Goal: Task Accomplishment & Management: Manage account settings

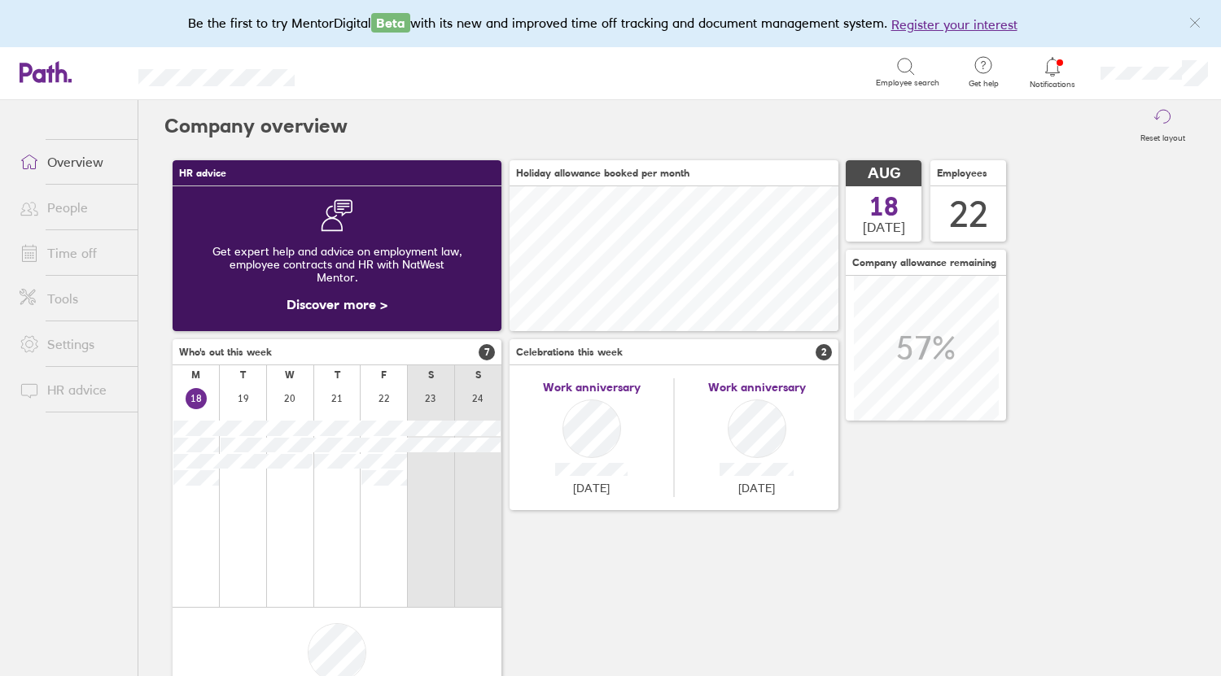
scroll to position [145, 329]
click at [77, 255] on link "Time off" at bounding box center [72, 253] width 131 height 33
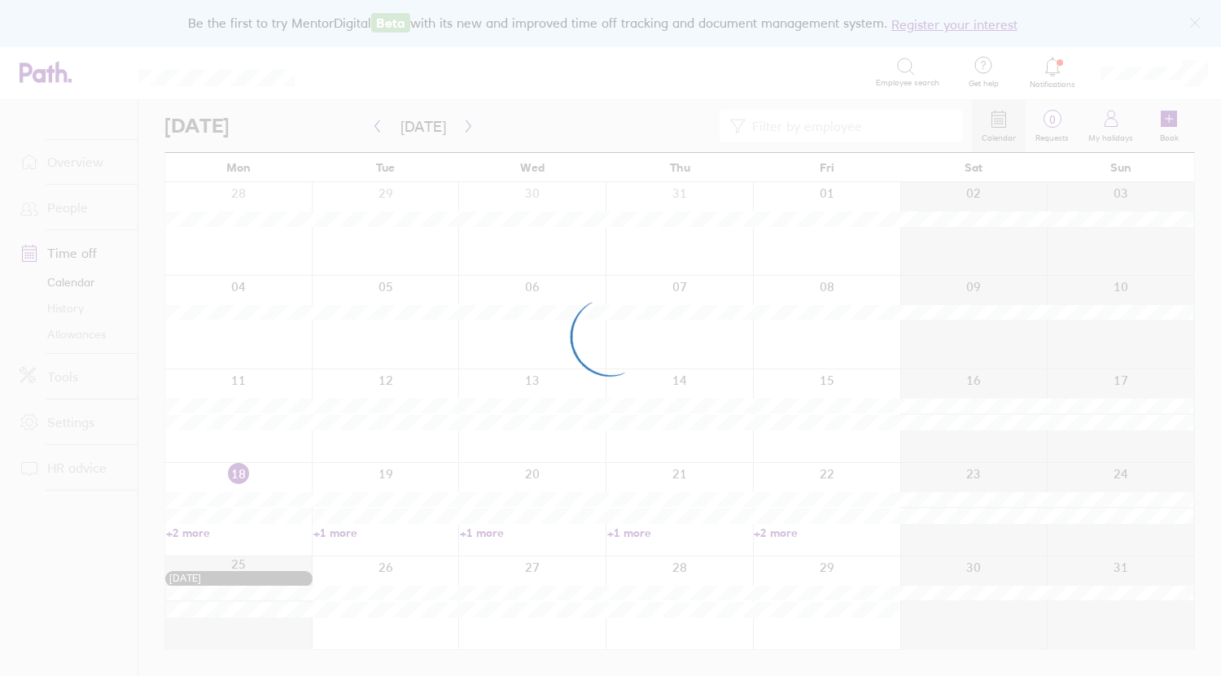
drag, startPoint x: 992, startPoint y: 454, endPoint x: 1189, endPoint y: 478, distance: 198.4
click at [1189, 478] on div at bounding box center [610, 338] width 1221 height 676
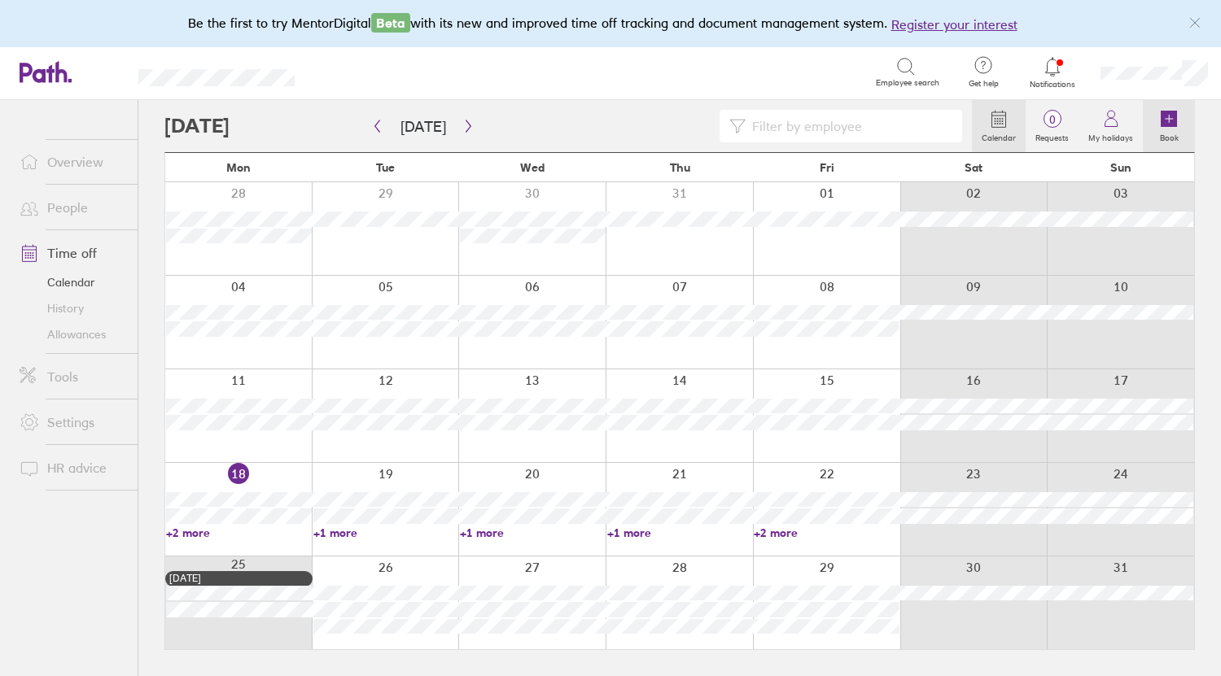
click at [1176, 111] on icon at bounding box center [1168, 119] width 16 height 16
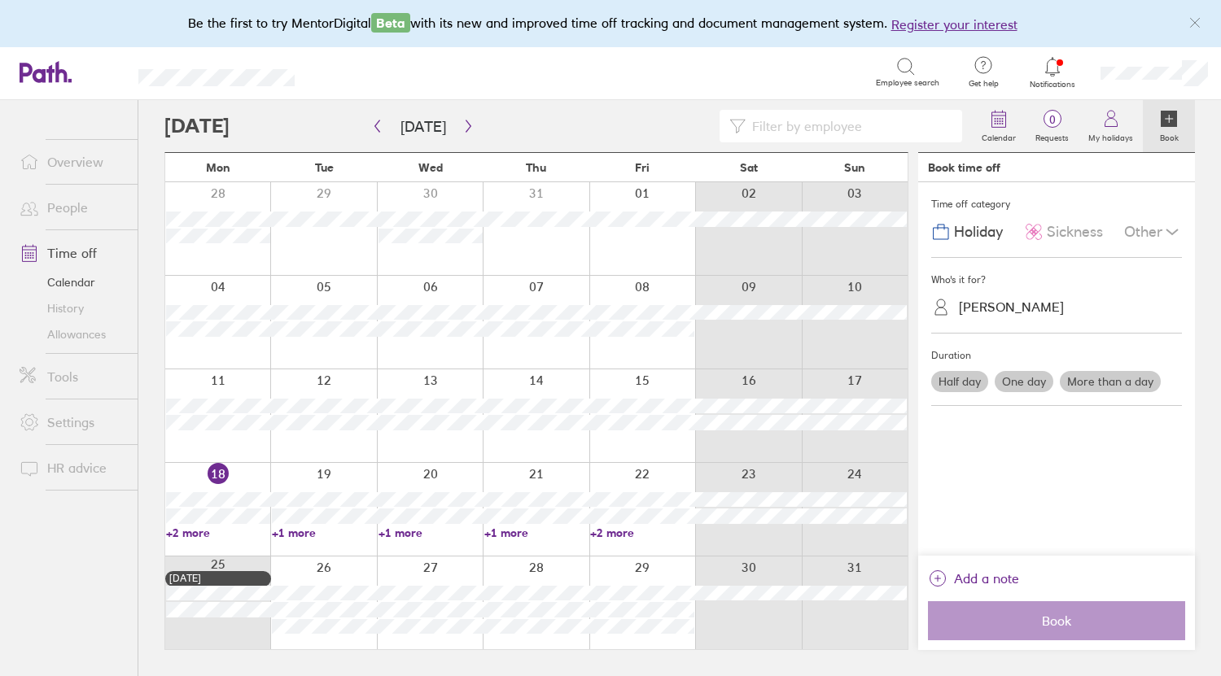
click at [1067, 232] on span "Sickness" at bounding box center [1074, 232] width 56 height 17
click at [1028, 320] on div "Katie Rhone" at bounding box center [1065, 307] width 231 height 31
click at [1013, 295] on div "Katie Rhone" at bounding box center [1065, 307] width 231 height 25
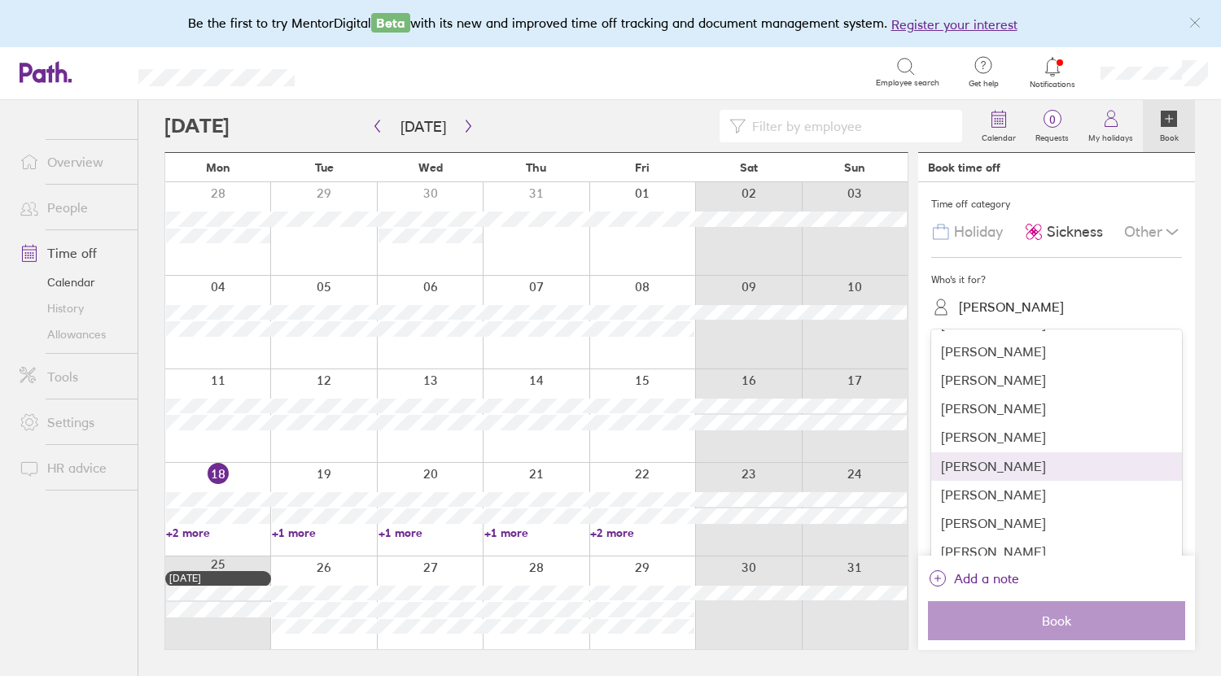
scroll to position [285, 0]
click at [979, 465] on div "Leonie Mallion" at bounding box center [1056, 463] width 251 height 28
click at [979, 465] on div "Time off category Holiday Sickness Other Who's it for? option Leonie Mallion fo…" at bounding box center [1056, 368] width 277 height 373
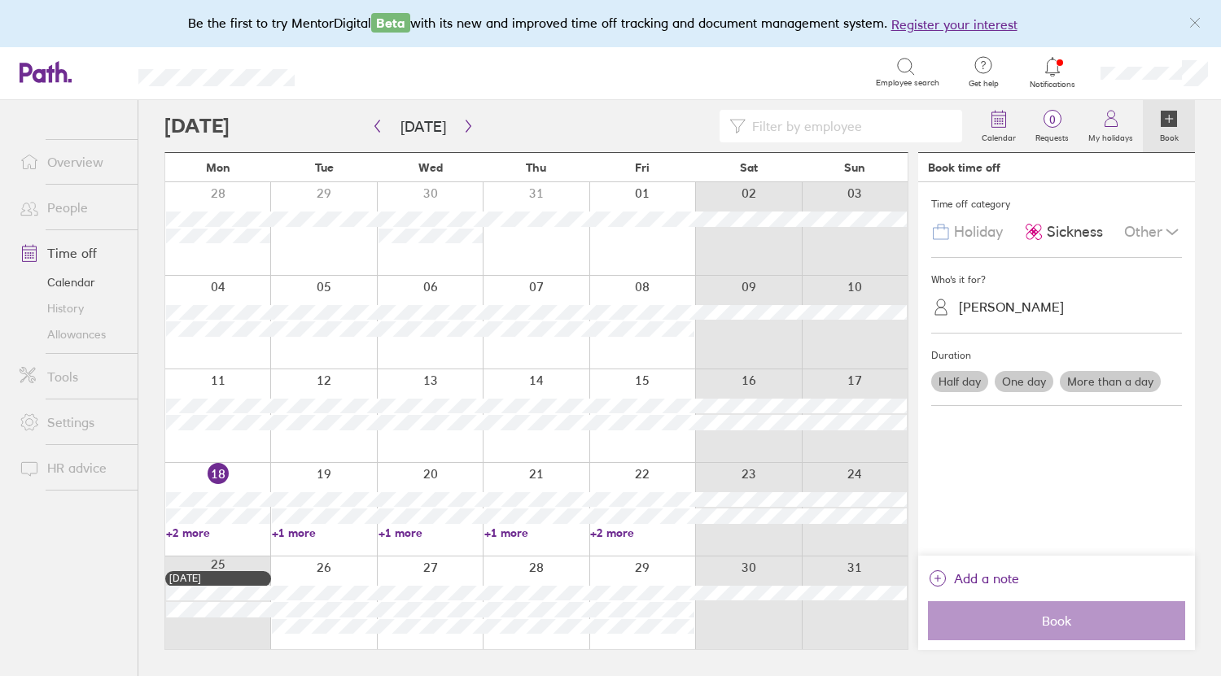
click at [1074, 325] on div "Who's it for? Leonie Mallion" at bounding box center [1056, 296] width 251 height 76
click at [1011, 377] on label "One day" at bounding box center [1023, 381] width 59 height 21
click at [0, 0] on input "One day" at bounding box center [0, 0] width 0 height 0
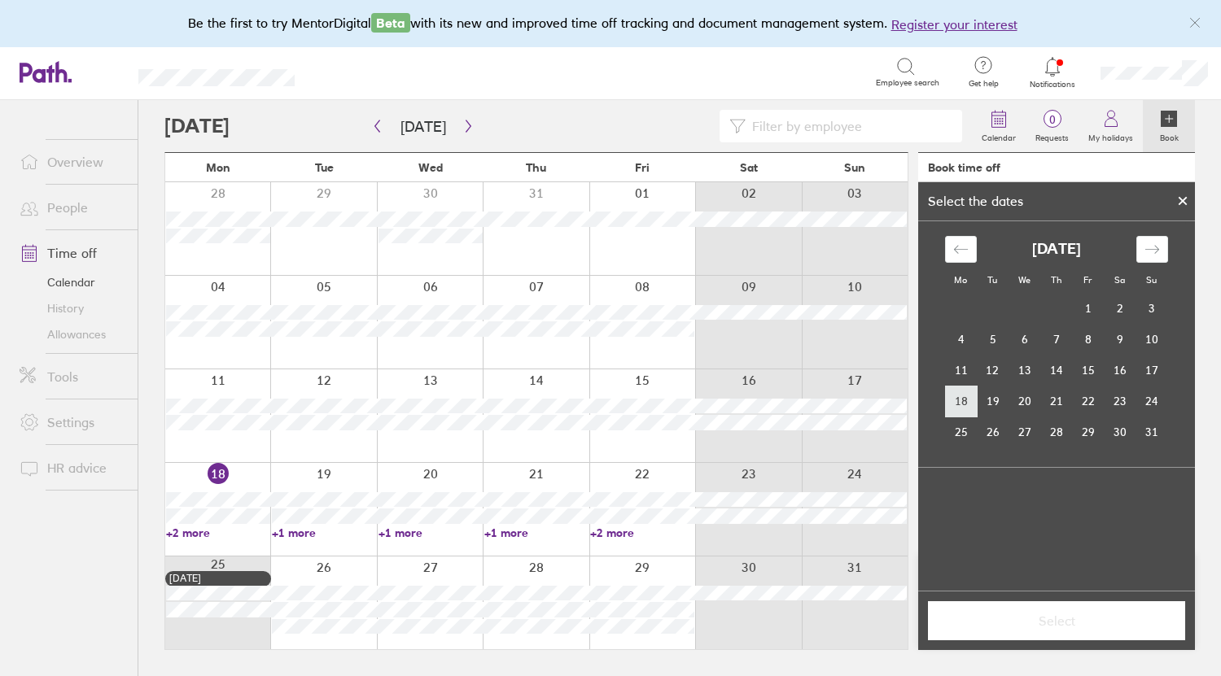
click at [958, 398] on td "18" at bounding box center [961, 401] width 32 height 31
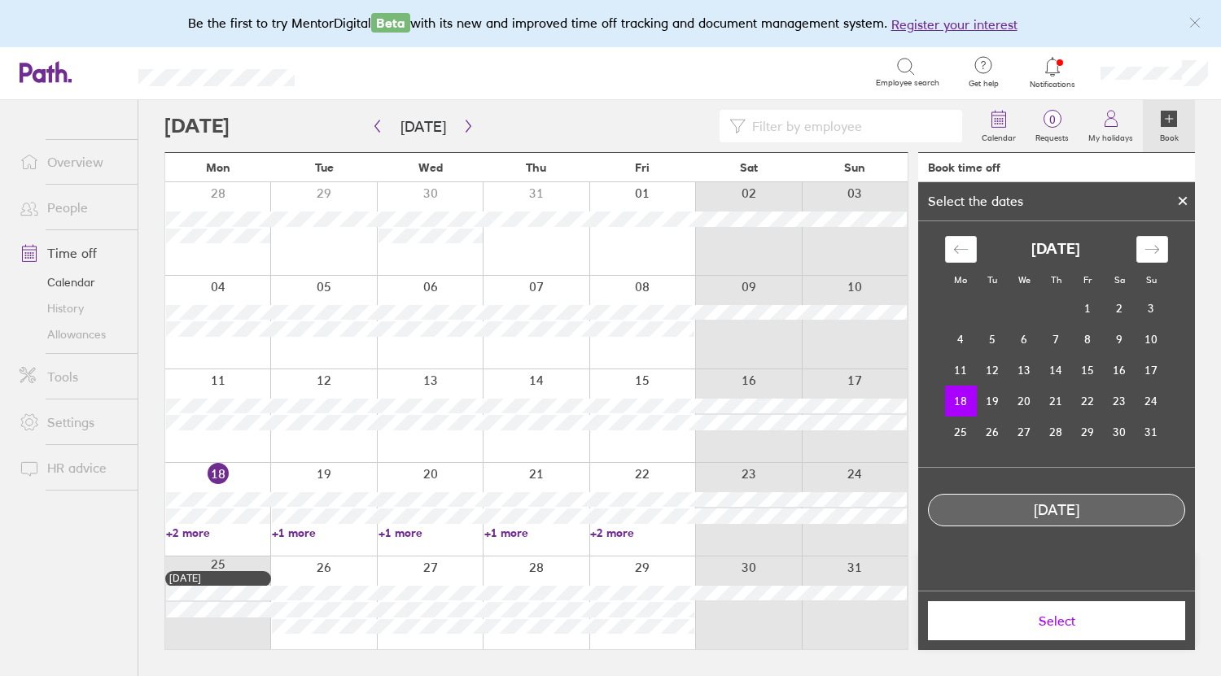
click at [1084, 617] on span "Select" at bounding box center [1056, 621] width 234 height 15
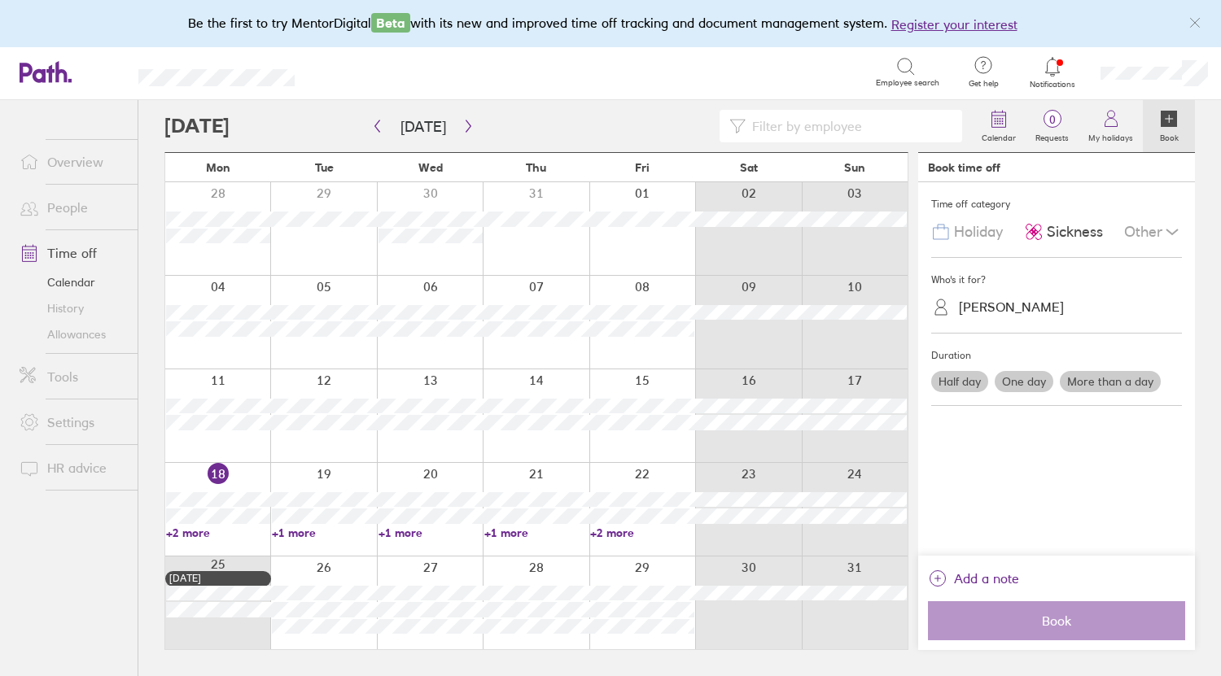
click at [186, 534] on link "+2 more" at bounding box center [218, 533] width 104 height 15
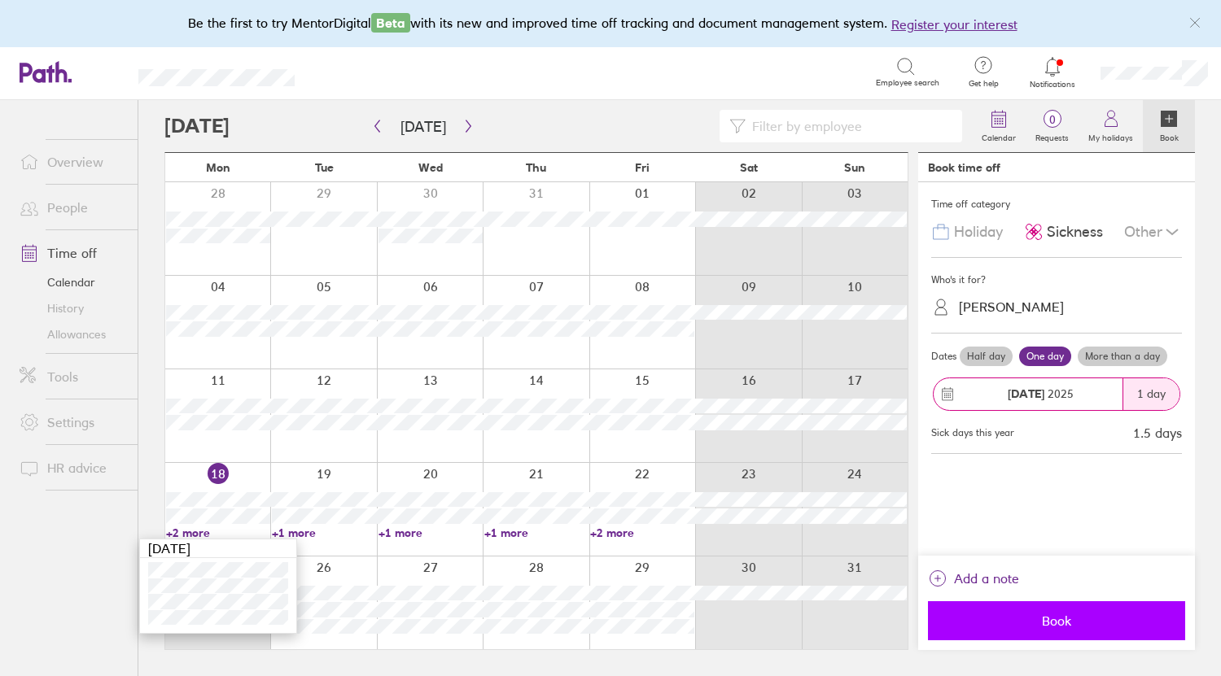
click at [1060, 620] on span "Book" at bounding box center [1056, 621] width 234 height 15
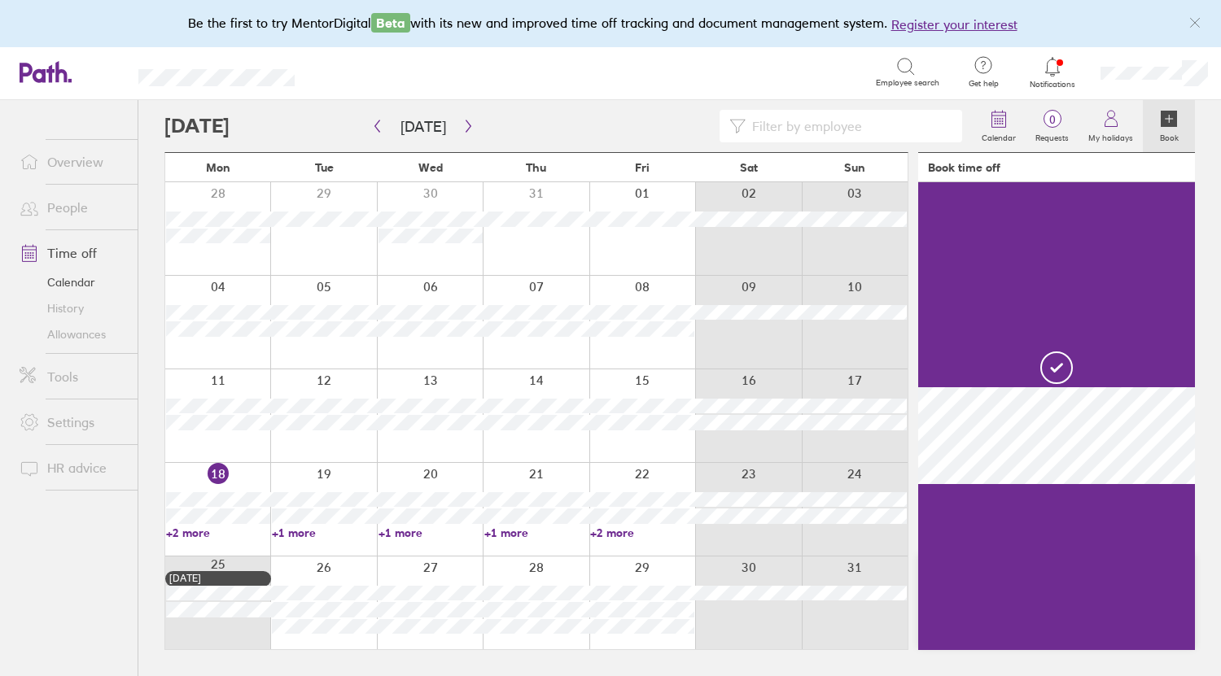
click at [181, 531] on link "+2 more" at bounding box center [218, 533] width 104 height 15
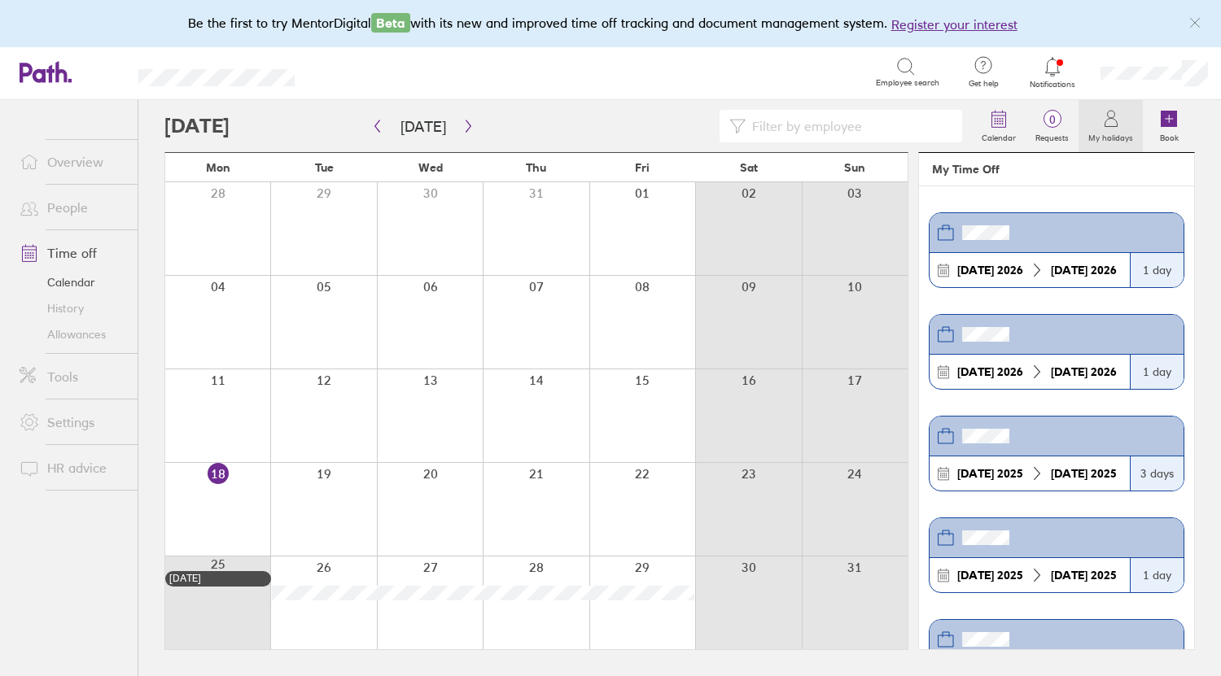
click at [63, 256] on link "Time off" at bounding box center [72, 253] width 131 height 33
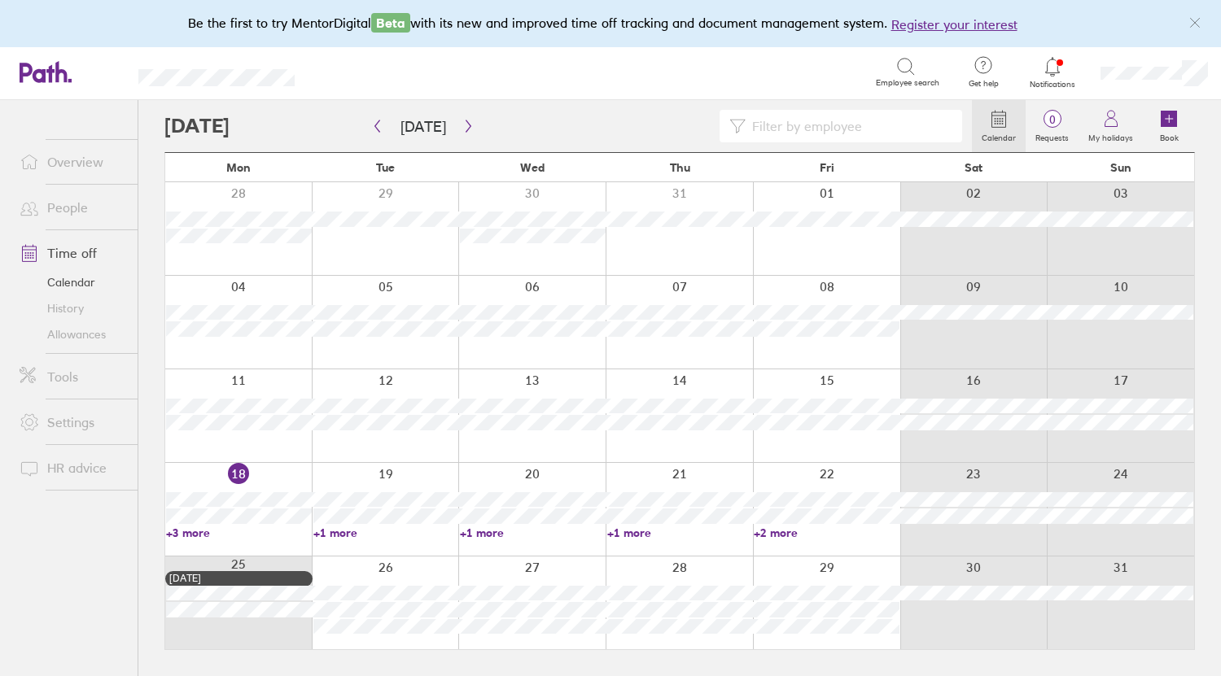
click at [182, 532] on link "+3 more" at bounding box center [239, 533] width 146 height 15
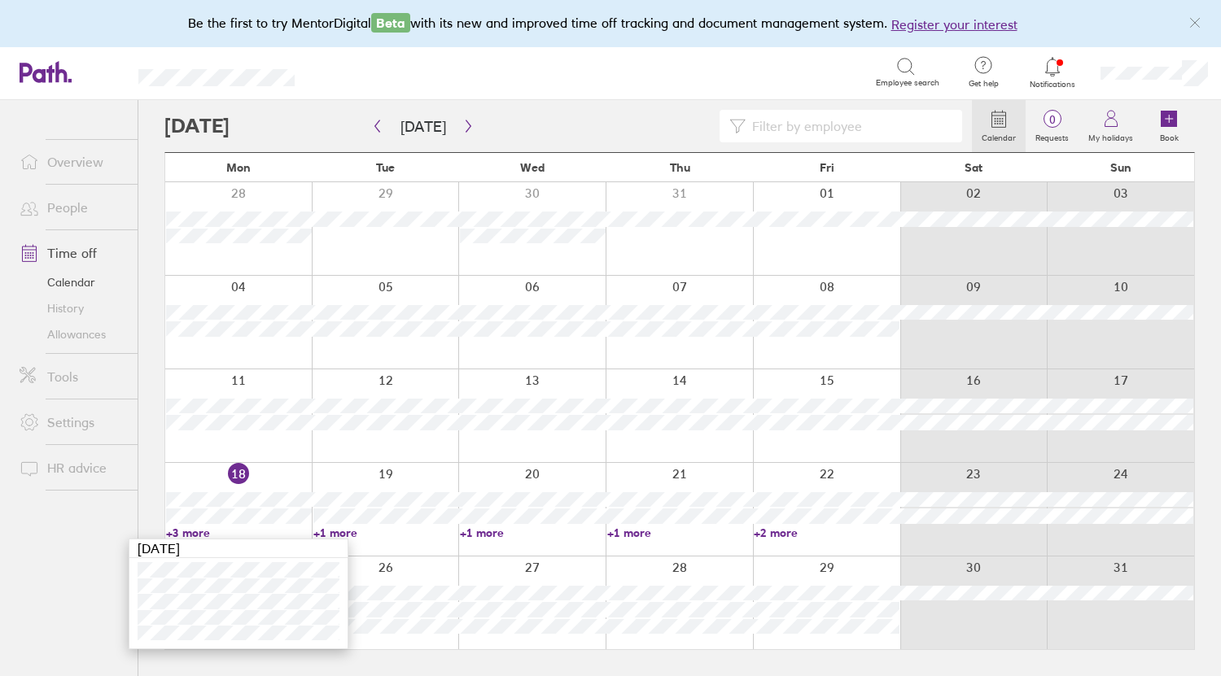
click at [63, 553] on ul "Overview People Time off Calendar History Allowances Tools Settings HR advice" at bounding box center [69, 361] width 138 height 522
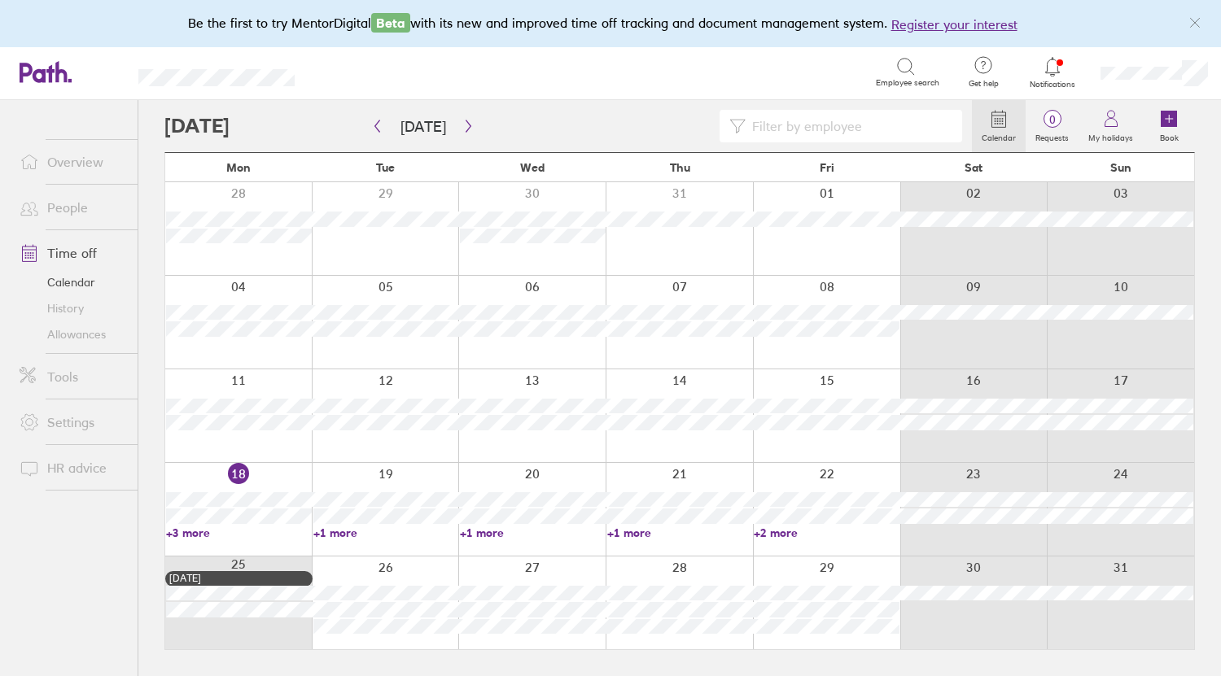
click at [1050, 72] on icon at bounding box center [1052, 67] width 20 height 20
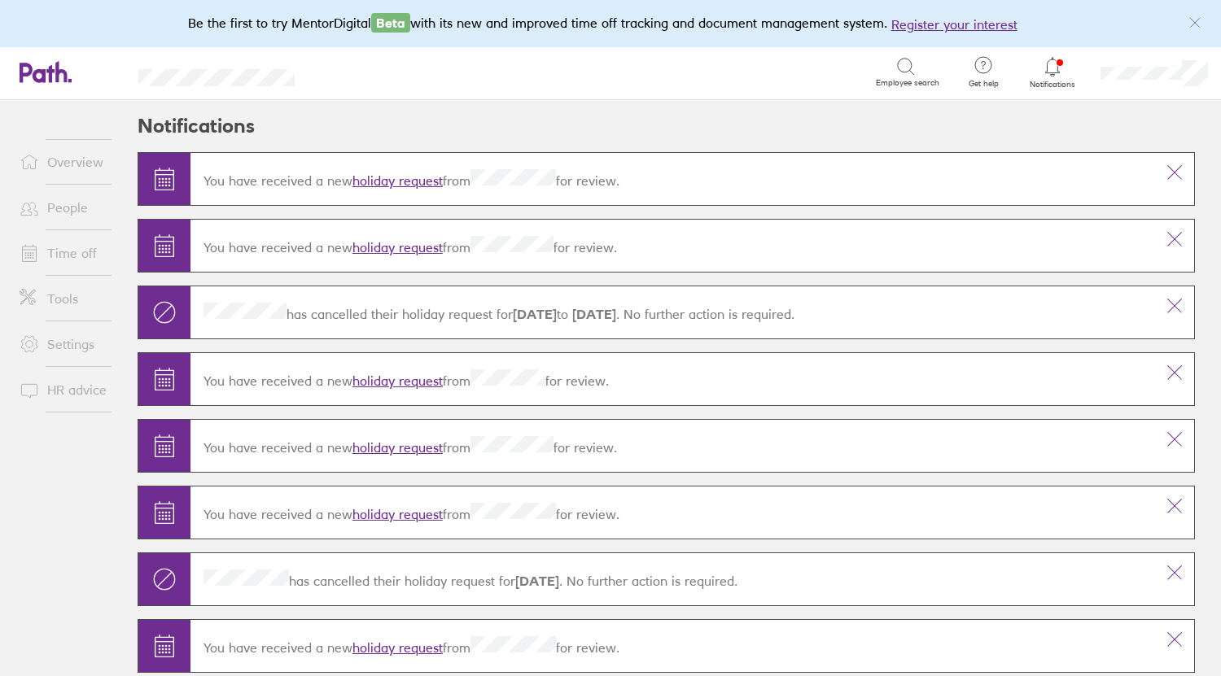
click at [71, 163] on link "Overview" at bounding box center [72, 162] width 131 height 33
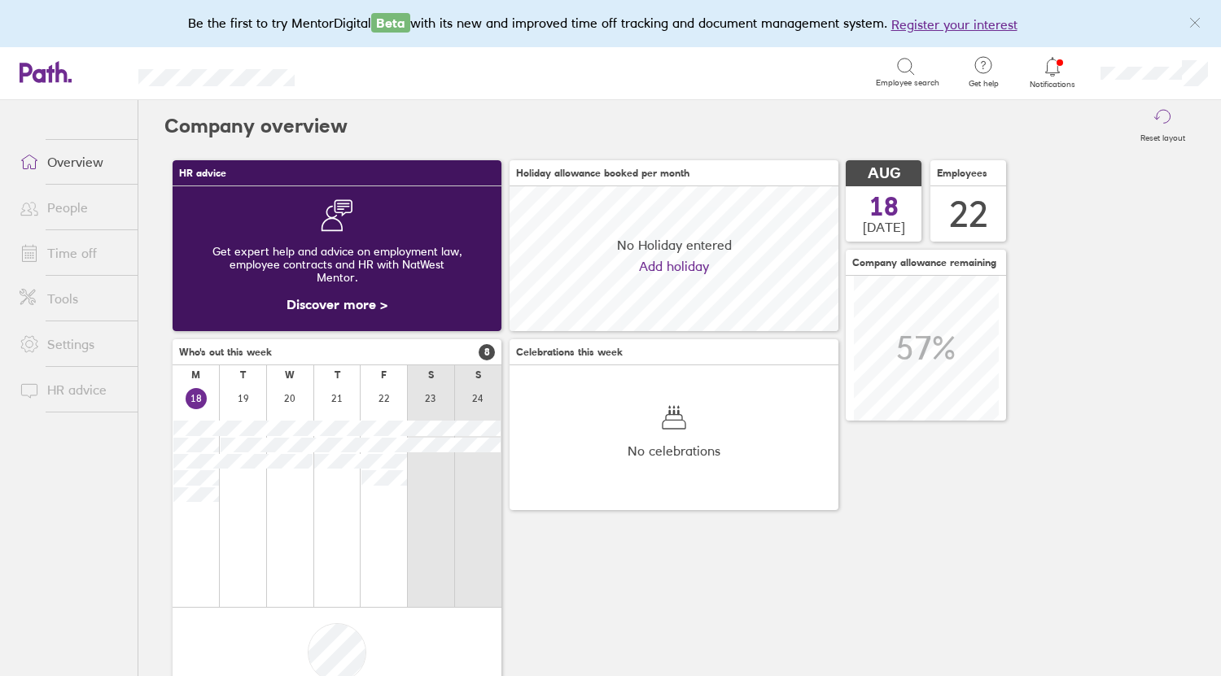
scroll to position [145, 329]
click at [75, 249] on link "Time off" at bounding box center [72, 253] width 131 height 33
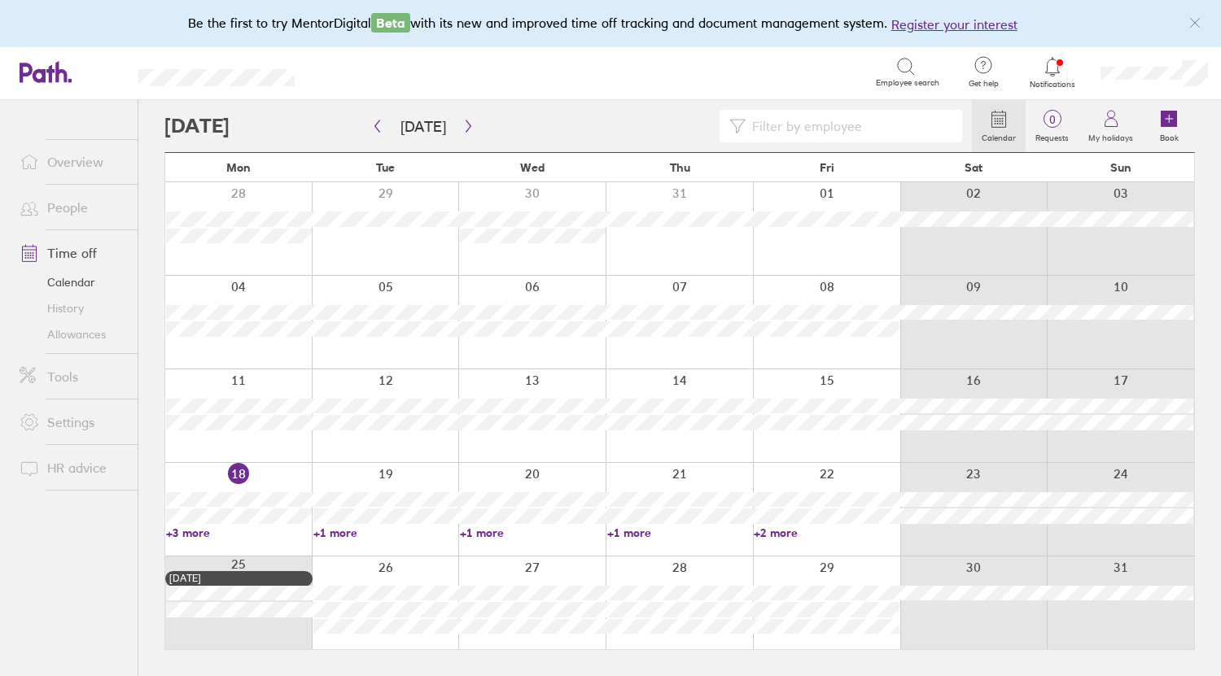
click at [68, 309] on link "History" at bounding box center [72, 308] width 131 height 26
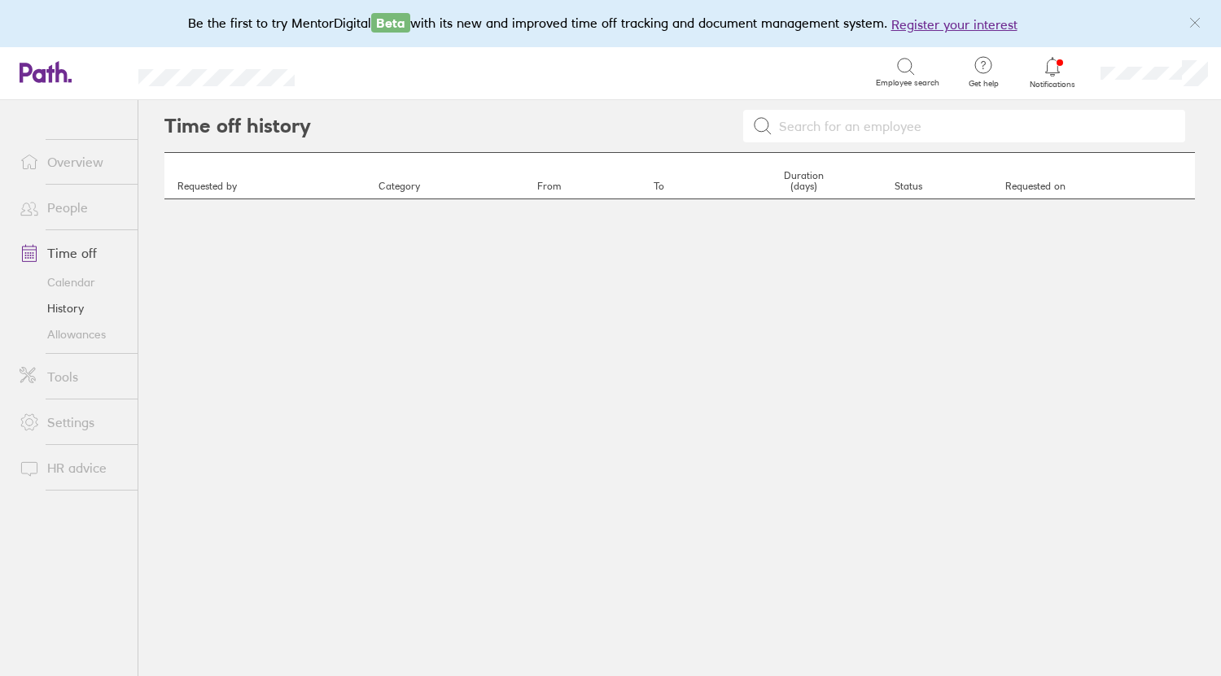
click at [61, 331] on link "Allowances" at bounding box center [72, 334] width 131 height 26
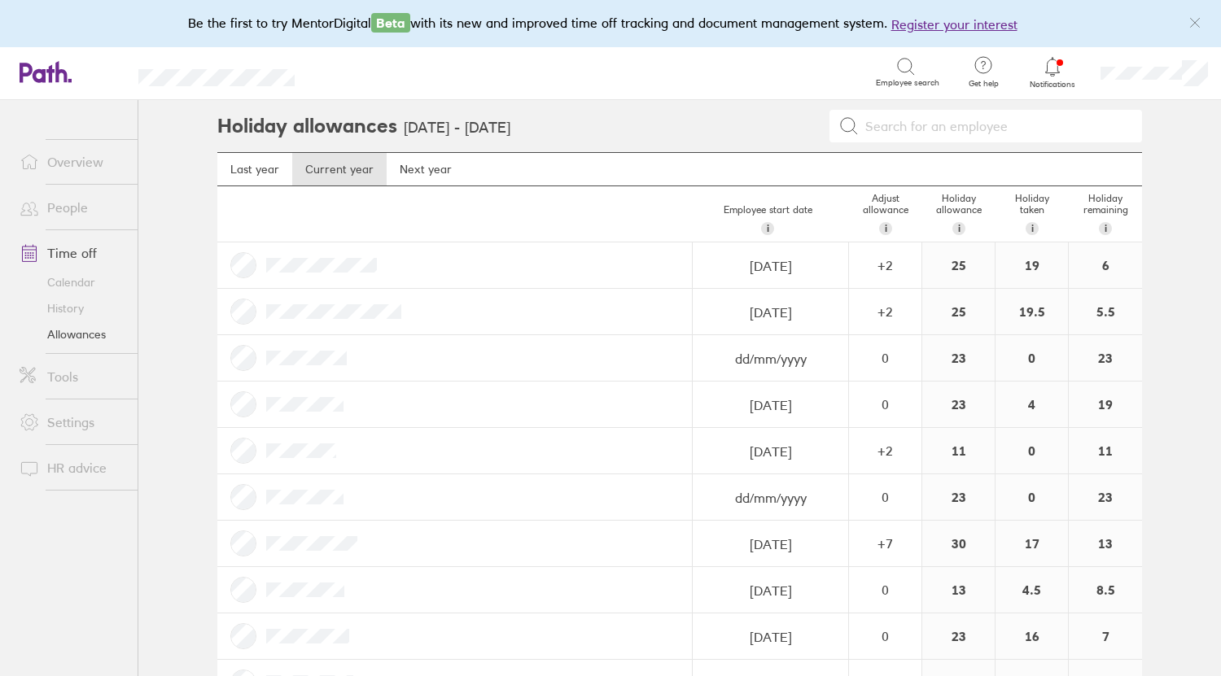
click at [62, 255] on link "Time off" at bounding box center [72, 253] width 131 height 33
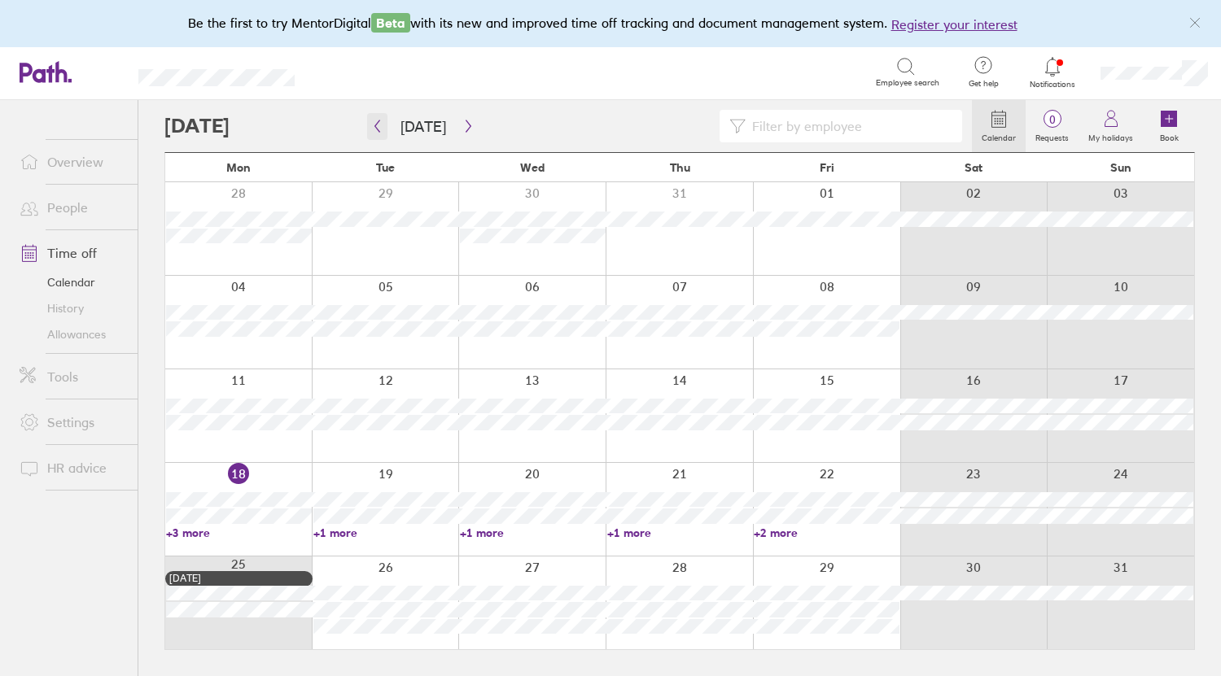
click at [379, 124] on icon "button" at bounding box center [377, 126] width 12 height 13
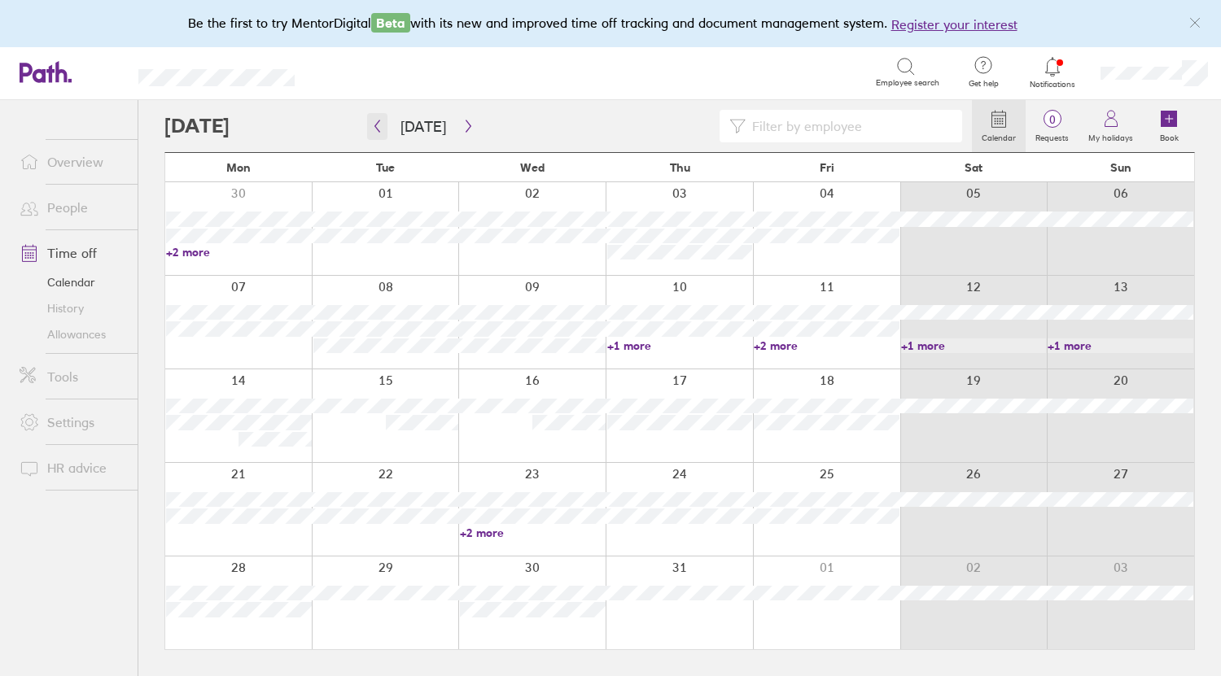
click at [375, 121] on icon "button" at bounding box center [377, 126] width 12 height 13
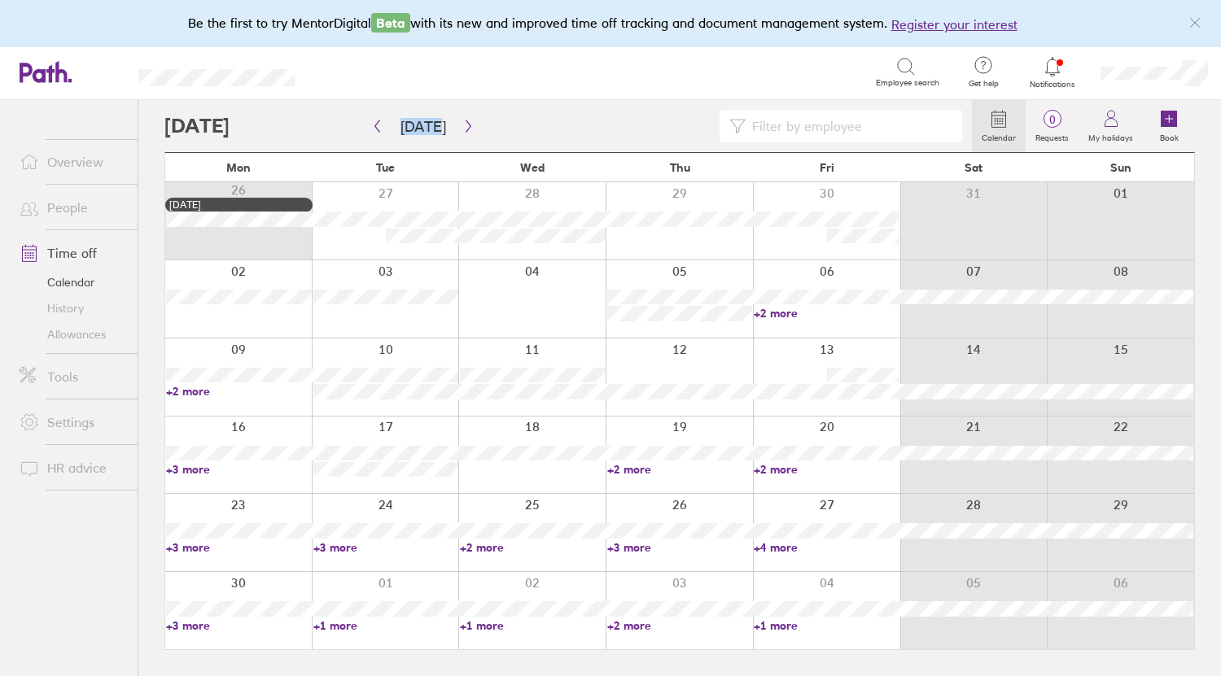
click at [770, 312] on link "+2 more" at bounding box center [826, 313] width 146 height 15
click at [778, 313] on link "+2 more" at bounding box center [826, 313] width 146 height 15
click at [191, 394] on link "+2 more" at bounding box center [239, 391] width 146 height 15
click at [179, 390] on link "+2 more" at bounding box center [239, 391] width 146 height 15
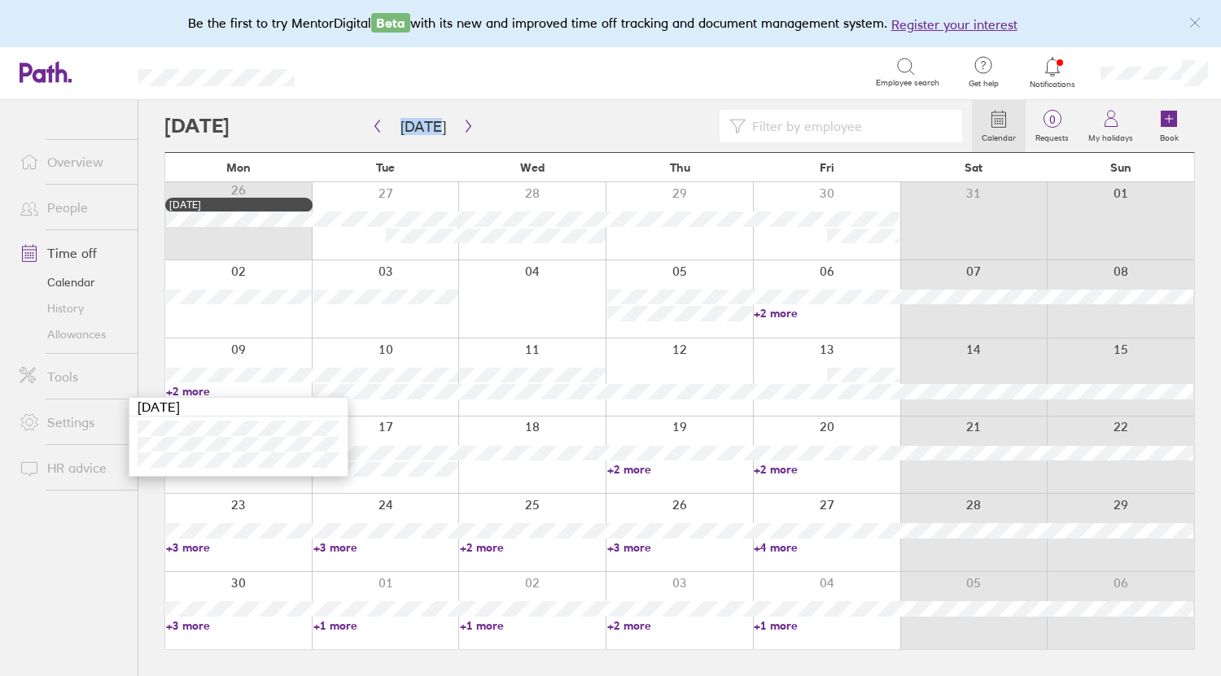
click at [190, 544] on link "+3 more" at bounding box center [239, 547] width 146 height 15
click at [190, 547] on link "+3 more" at bounding box center [239, 547] width 146 height 15
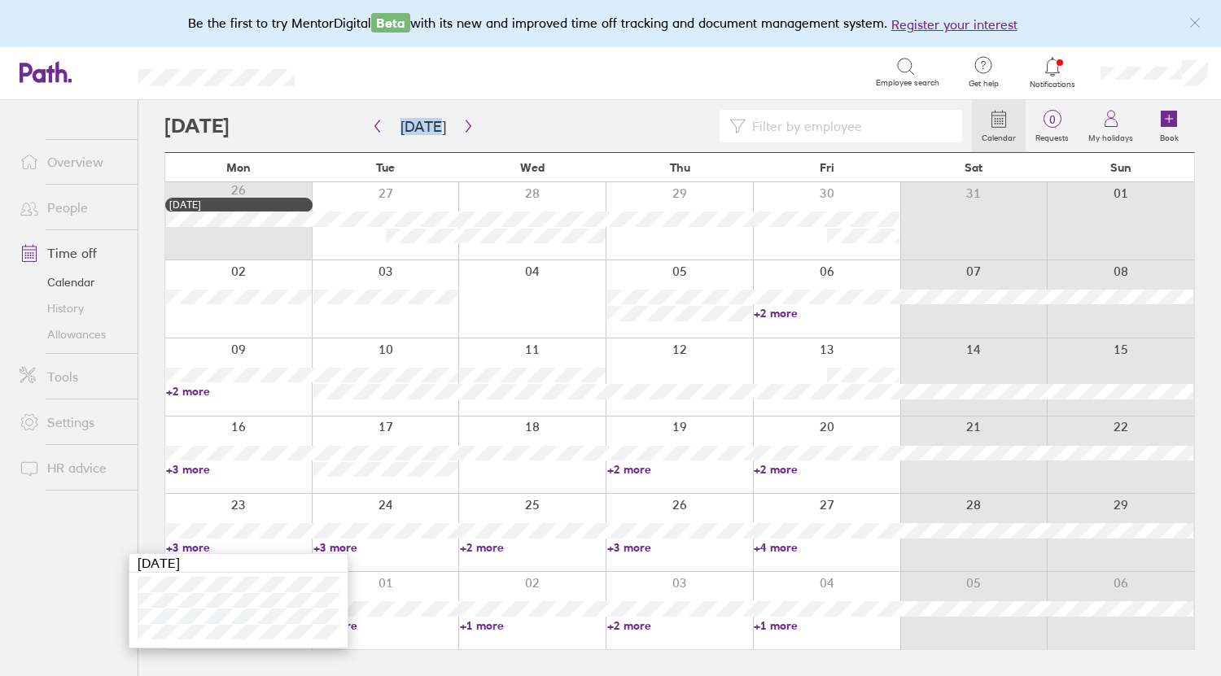
click at [179, 463] on link "+3 more" at bounding box center [239, 469] width 146 height 15
click at [183, 469] on link "+3 more" at bounding box center [239, 469] width 146 height 15
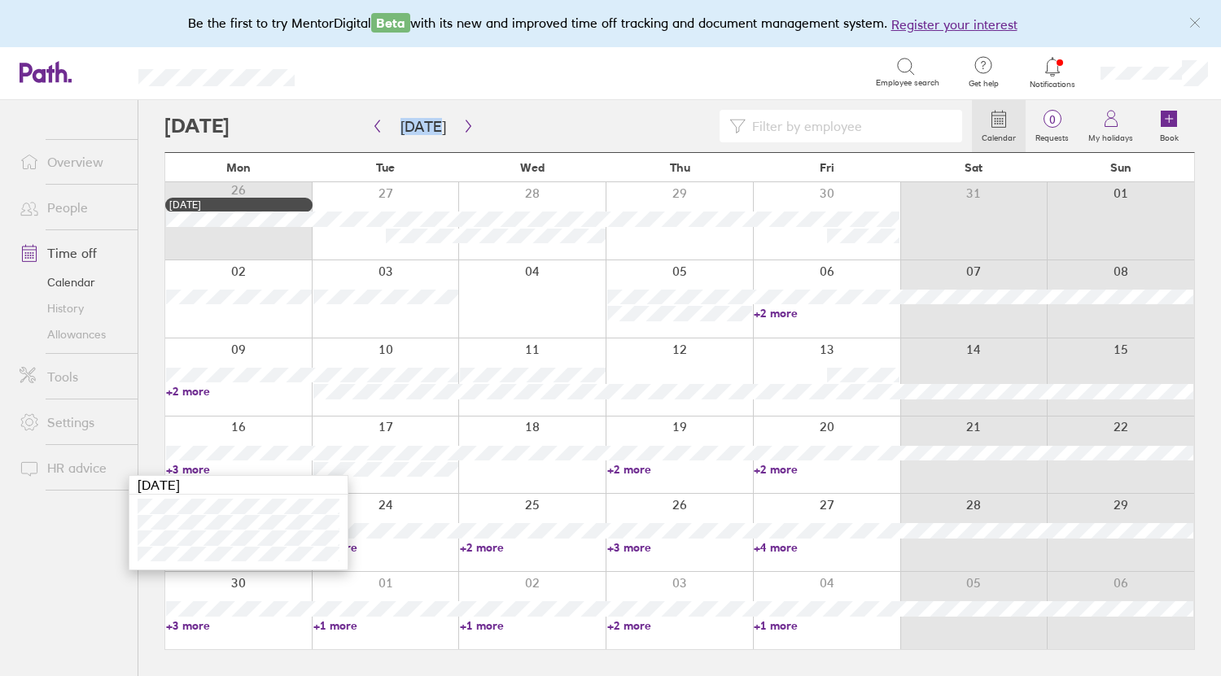
click at [369, 548] on link "+3 more" at bounding box center [386, 547] width 146 height 15
click at [349, 548] on link "+3 more" at bounding box center [386, 547] width 146 height 15
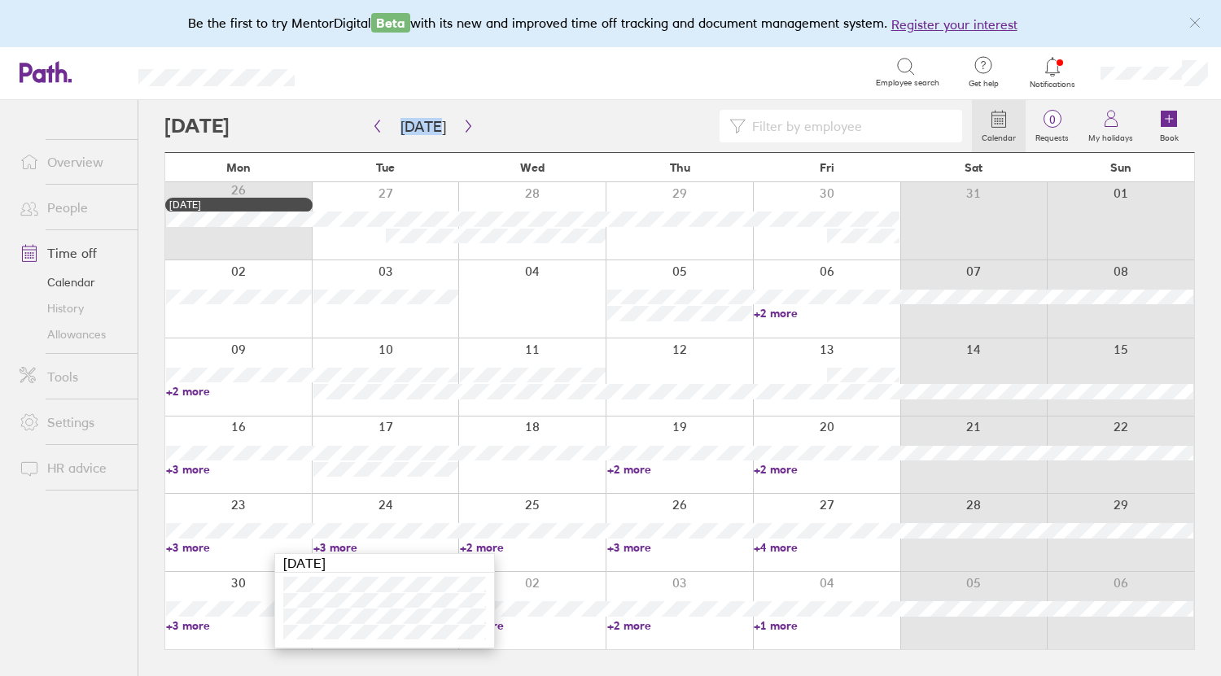
click at [490, 550] on link "+2 more" at bounding box center [533, 547] width 146 height 15
click at [499, 545] on link "+2 more" at bounding box center [533, 547] width 146 height 15
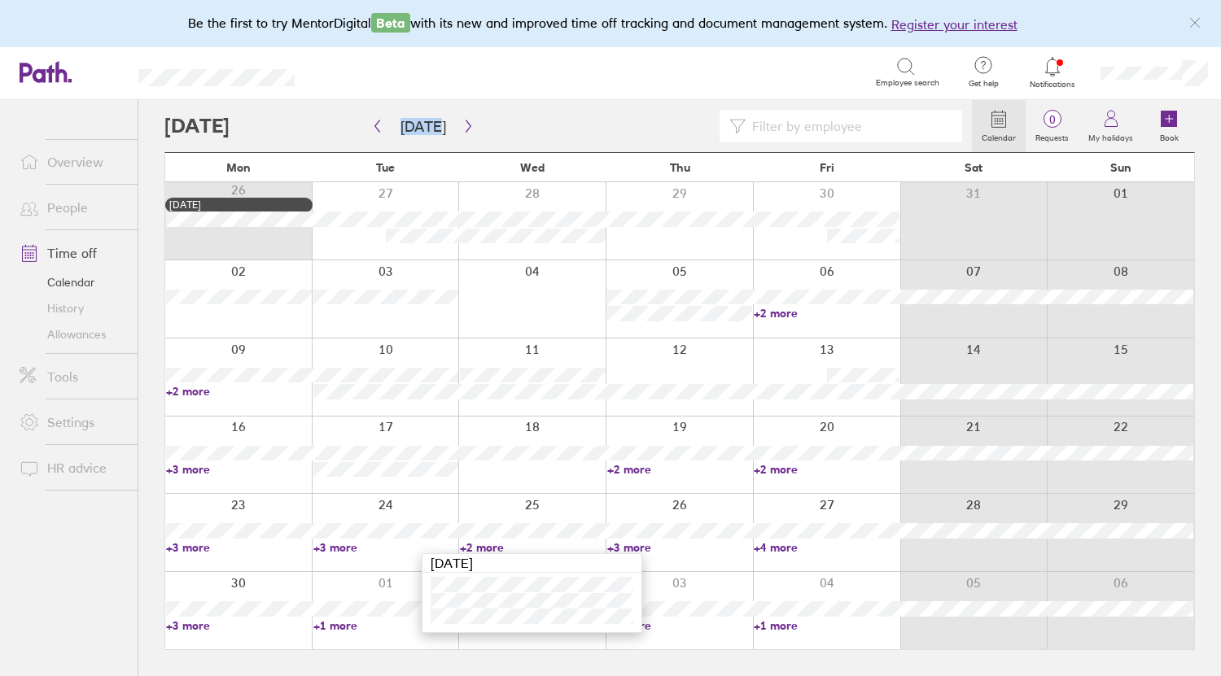
click at [642, 547] on link "+3 more" at bounding box center [680, 547] width 146 height 15
click at [639, 546] on link "+3 more" at bounding box center [680, 547] width 146 height 15
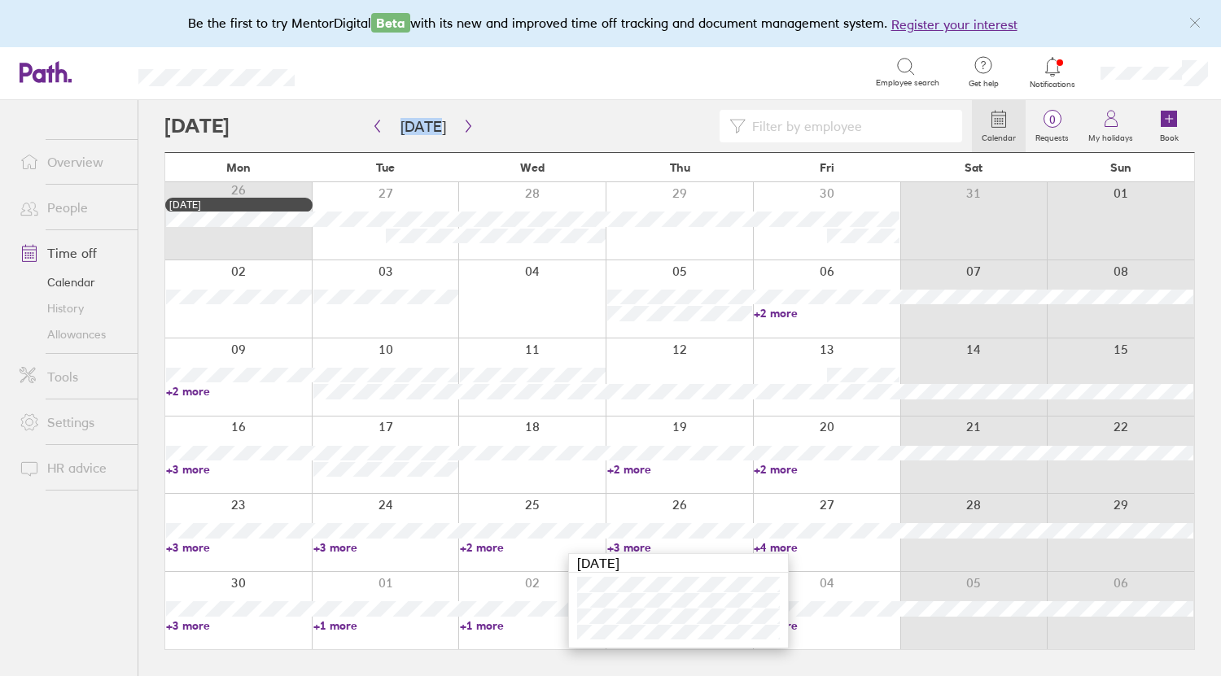
click at [780, 544] on link "+4 more" at bounding box center [826, 547] width 146 height 15
click at [779, 544] on link "+4 more" at bounding box center [826, 547] width 146 height 15
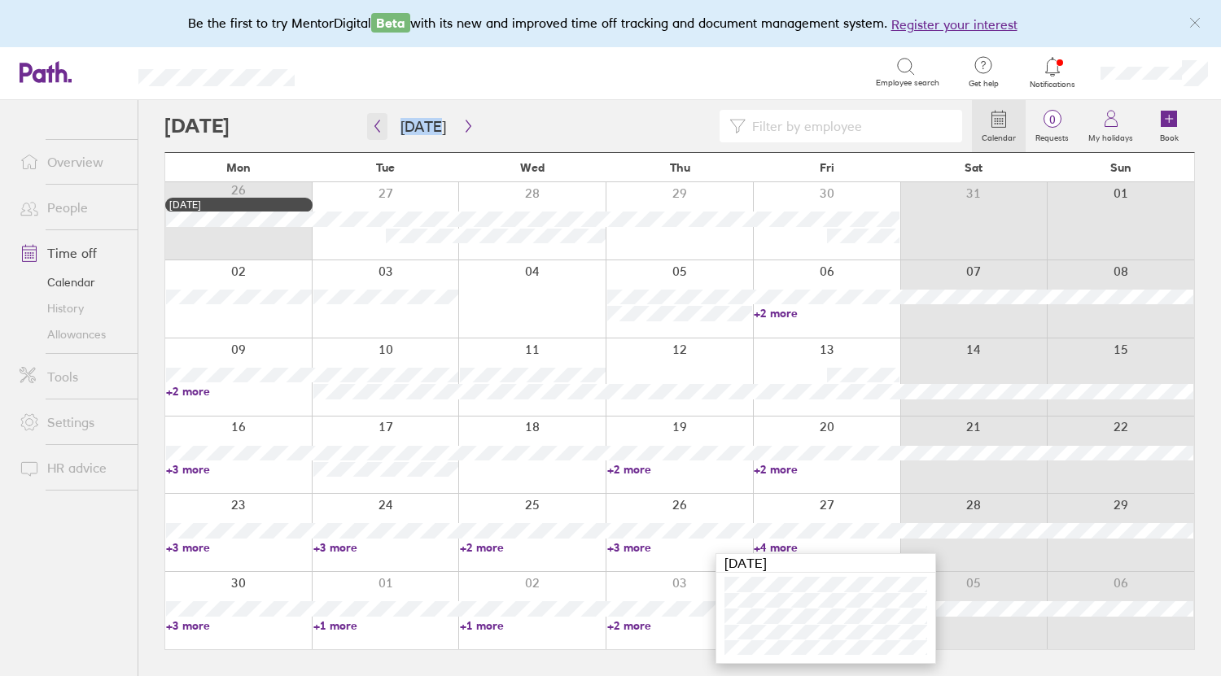
click at [375, 121] on icon "button" at bounding box center [377, 126] width 12 height 13
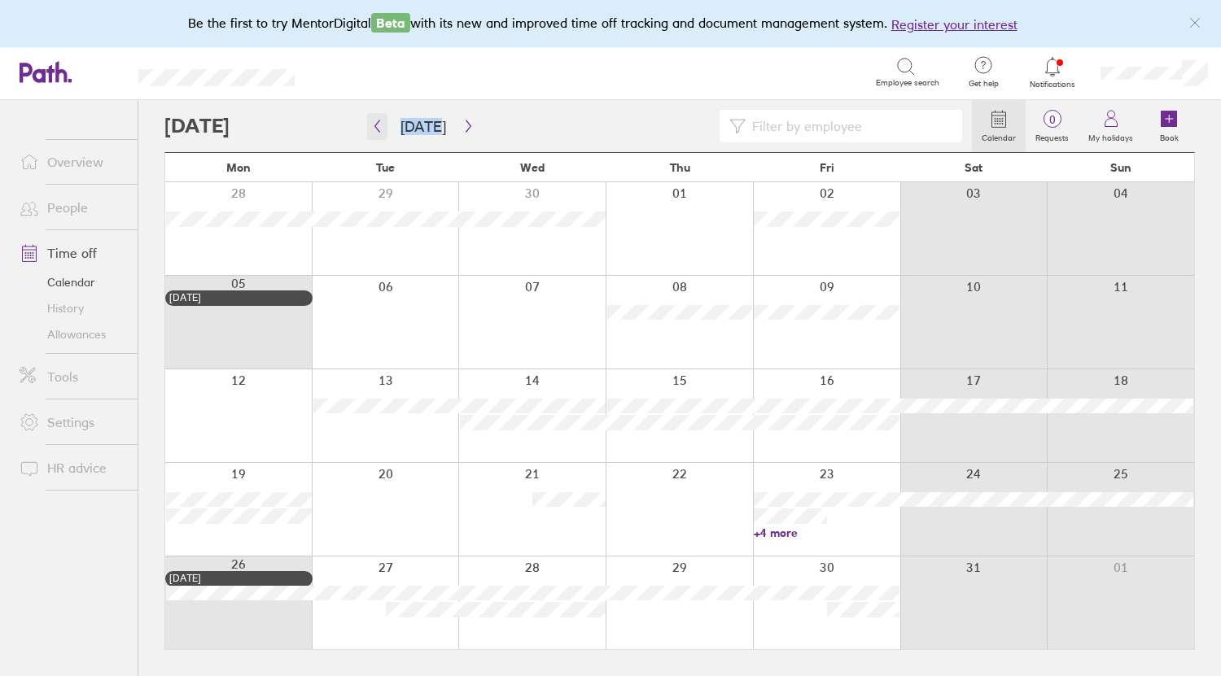
click at [383, 127] on button "button" at bounding box center [377, 126] width 20 height 27
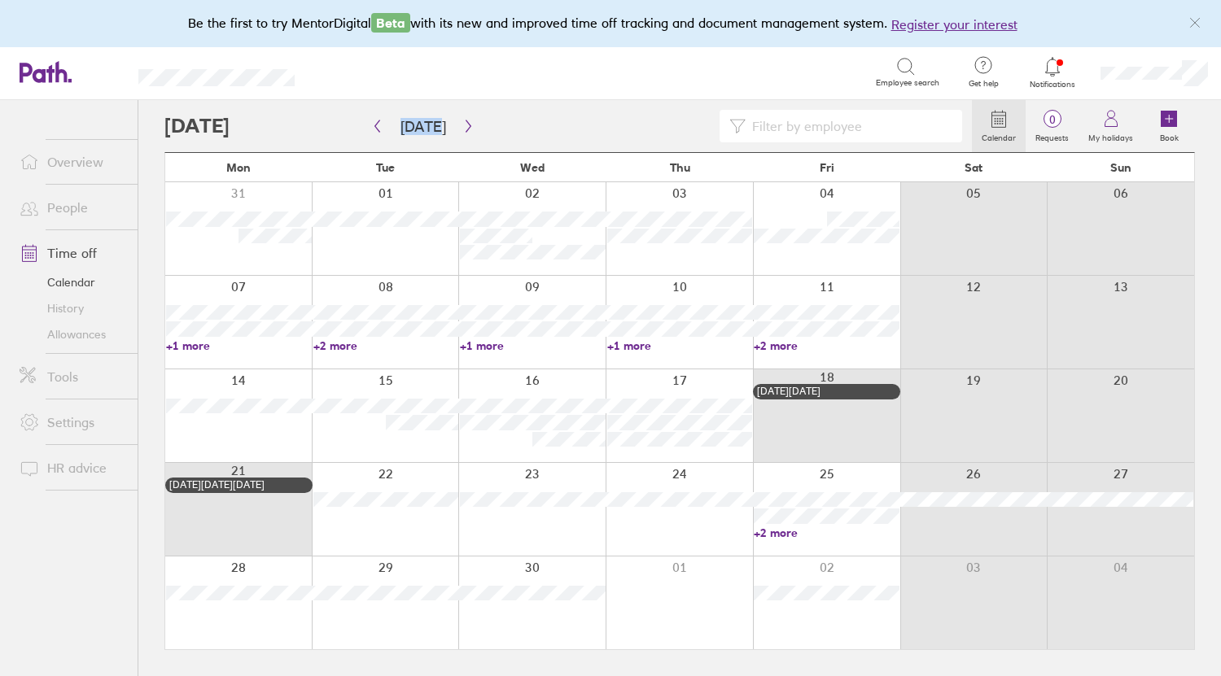
click at [792, 534] on link "+2 more" at bounding box center [826, 533] width 146 height 15
click at [379, 131] on icon "button" at bounding box center [377, 126] width 5 height 12
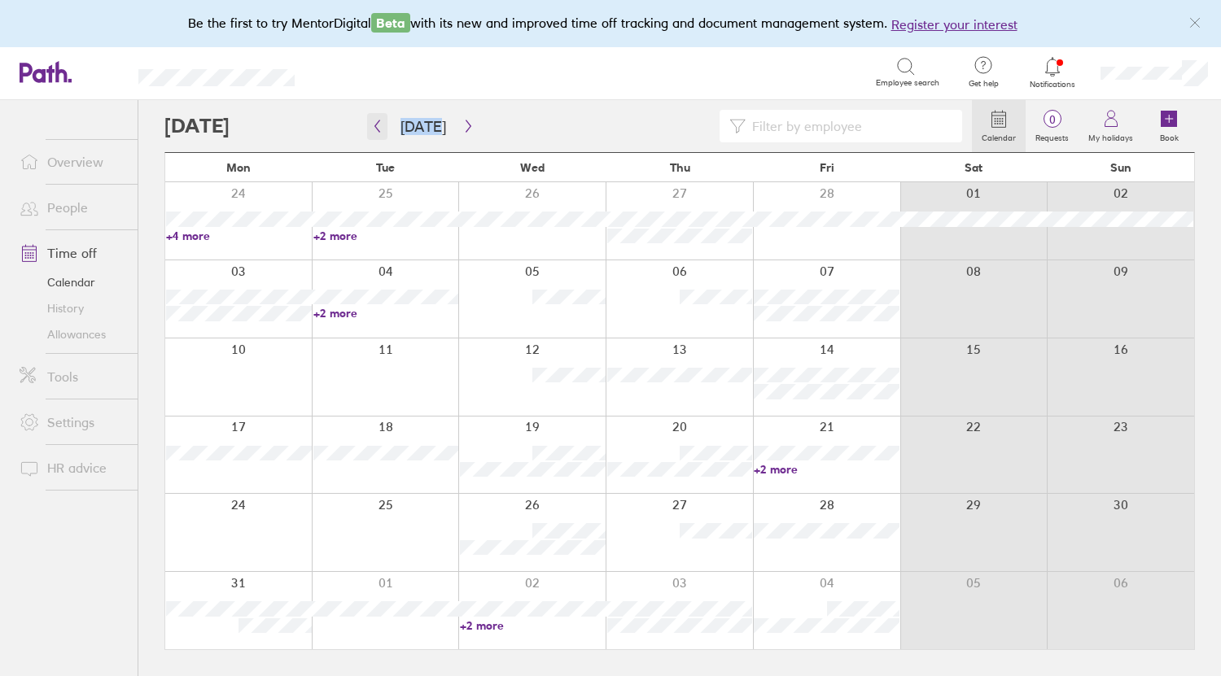
click at [379, 126] on icon "button" at bounding box center [377, 126] width 12 height 13
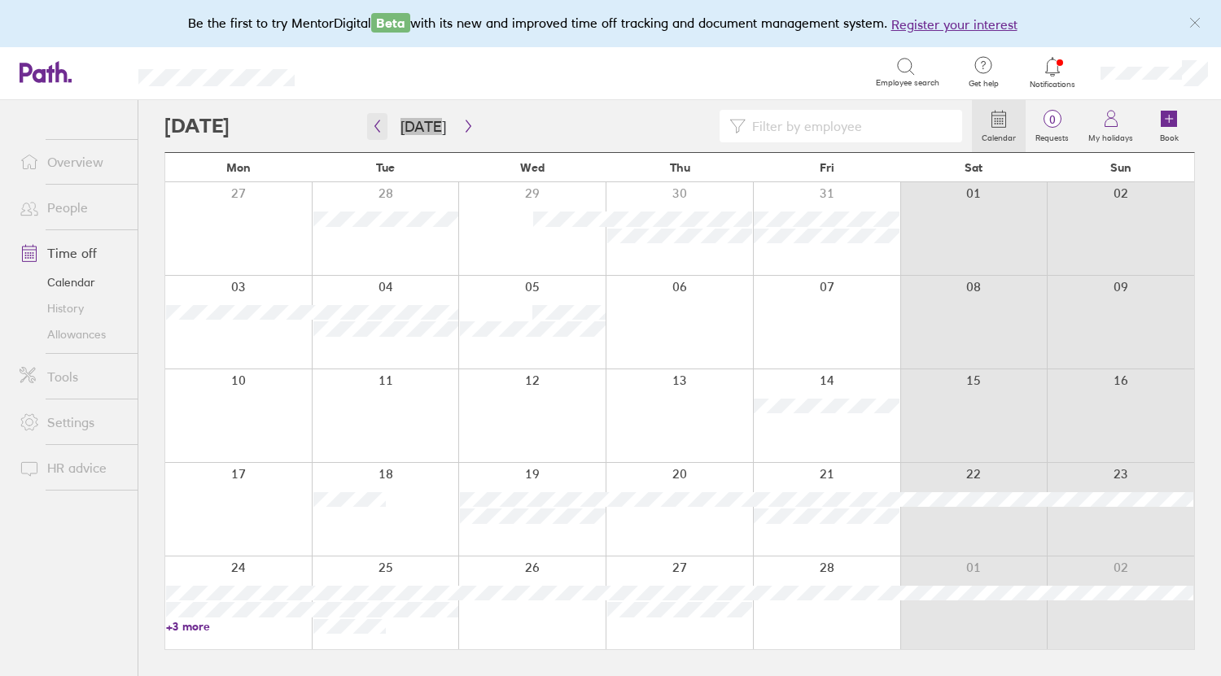
click at [379, 137] on button "button" at bounding box center [377, 126] width 20 height 27
